Goal: Navigation & Orientation: Find specific page/section

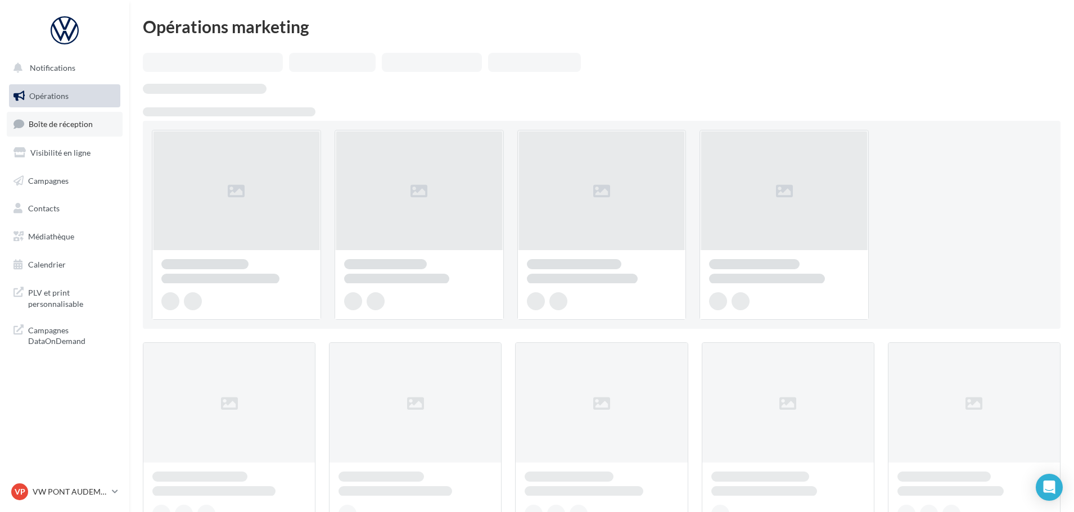
click at [62, 119] on span "Boîte de réception" at bounding box center [61, 124] width 64 height 10
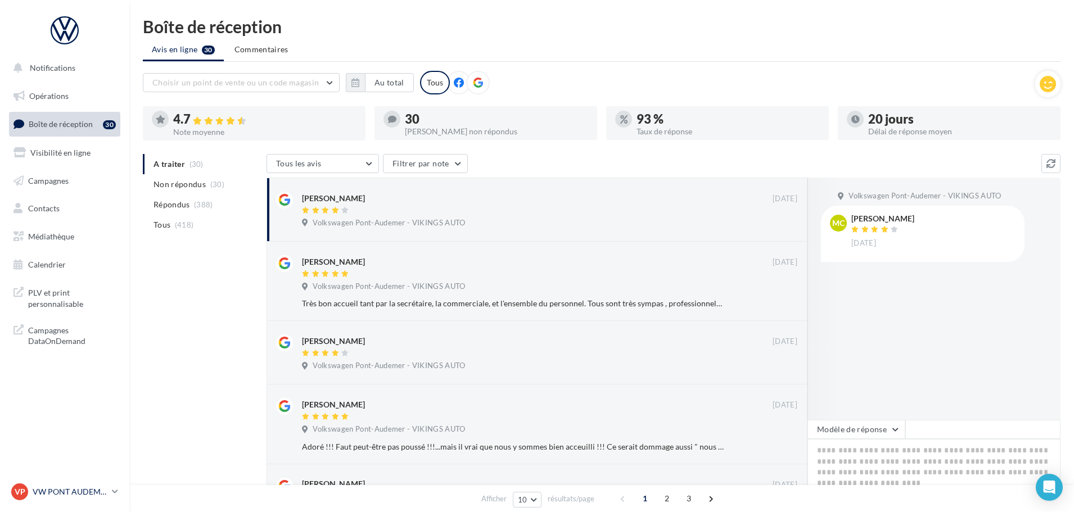
click at [85, 495] on p "VW PONT AUDEMER" at bounding box center [70, 491] width 75 height 11
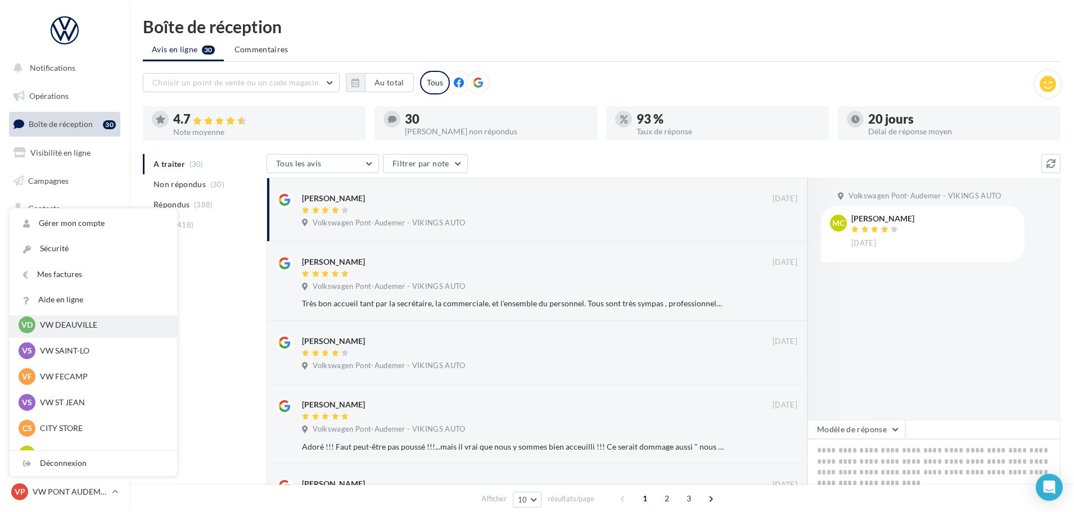
scroll to position [169, 0]
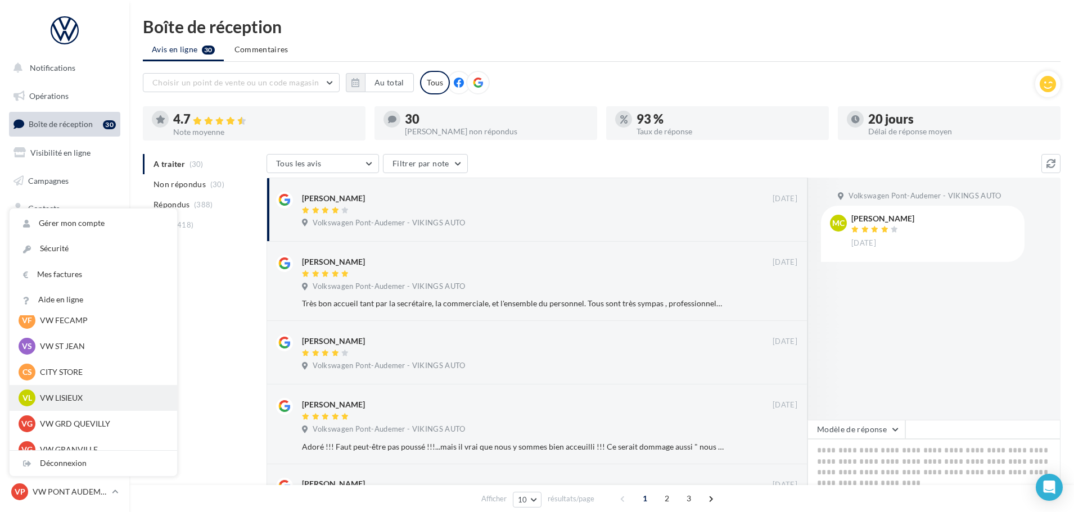
click at [82, 402] on p "VW LISIEUX" at bounding box center [102, 397] width 124 height 11
